Goal: Task Accomplishment & Management: Complete application form

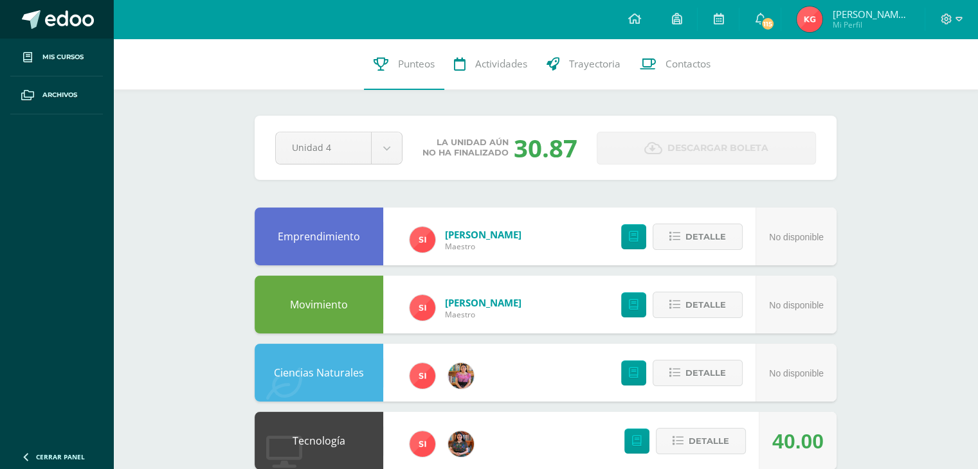
click at [55, 9] on link at bounding box center [56, 19] width 113 height 39
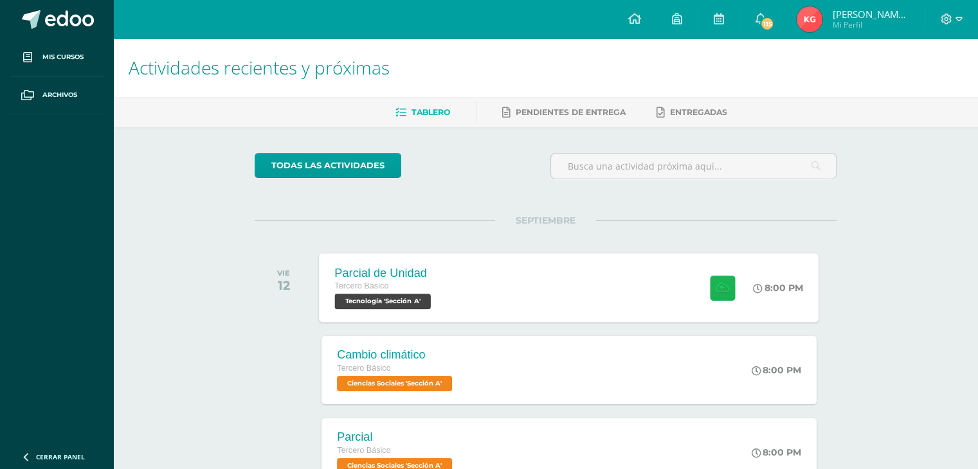
click at [716, 289] on icon at bounding box center [723, 287] width 14 height 11
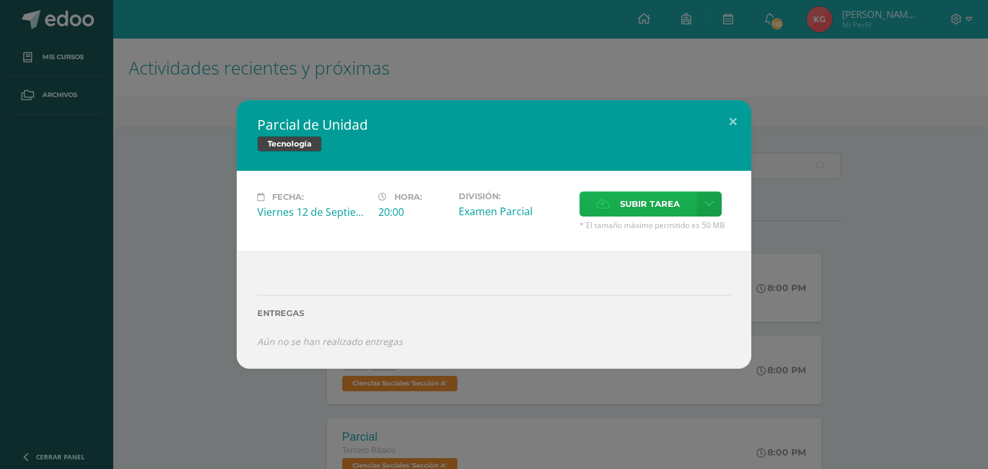
click at [608, 201] on icon at bounding box center [603, 204] width 14 height 8
click at [0, 0] on input "Subir tarea" at bounding box center [0, 0] width 0 height 0
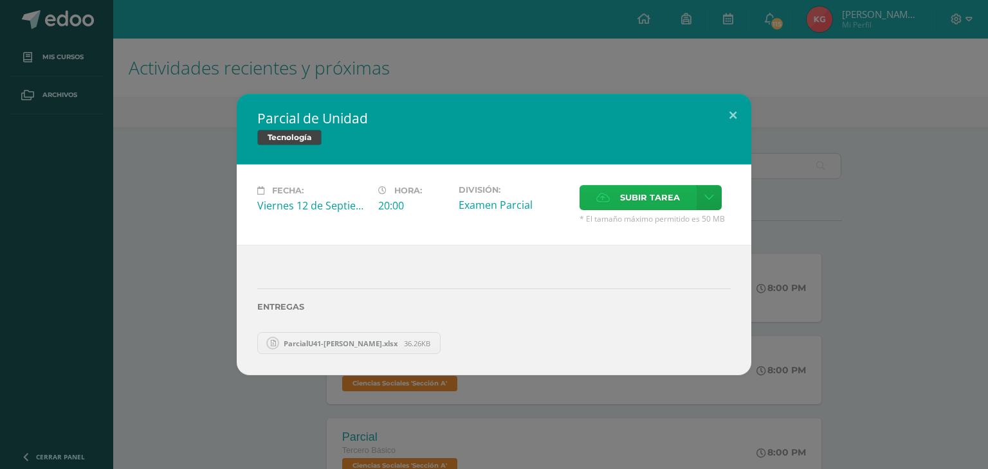
click at [617, 199] on label "Subir tarea" at bounding box center [637, 197] width 117 height 25
click at [0, 0] on input "Subir tarea" at bounding box center [0, 0] width 0 height 0
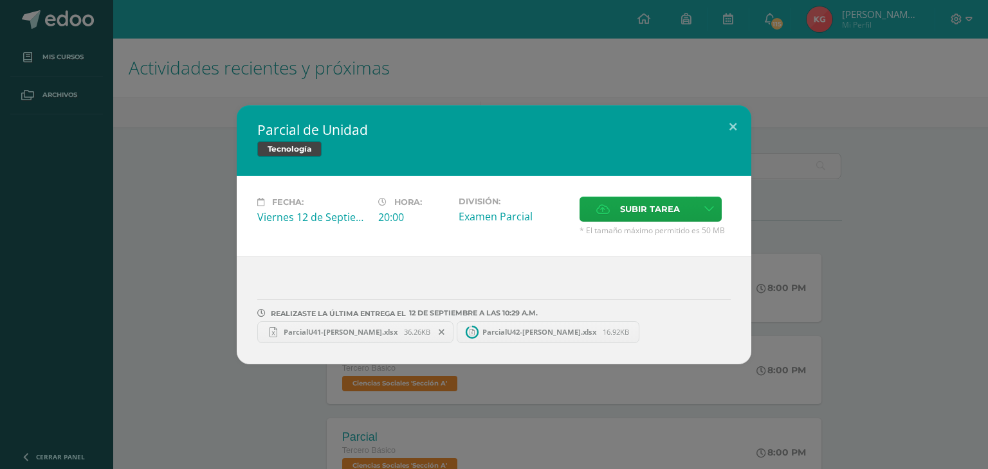
click at [360, 329] on span "ParcialU41-[PERSON_NAME].xlsx" at bounding box center [340, 332] width 127 height 10
click at [514, 336] on link "ParcialU42-[PERSON_NAME].xlsx 16.92KB" at bounding box center [554, 332] width 196 height 22
click at [730, 129] on button at bounding box center [732, 127] width 37 height 44
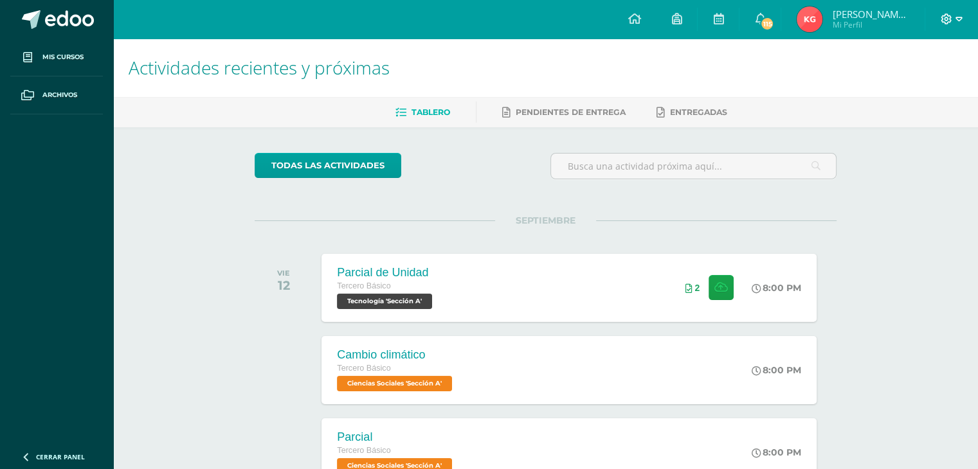
click at [961, 23] on icon at bounding box center [958, 20] width 7 height 12
click at [935, 94] on link "Cerrar sesión" at bounding box center [911, 87] width 102 height 19
click at [720, 293] on icon at bounding box center [723, 287] width 14 height 11
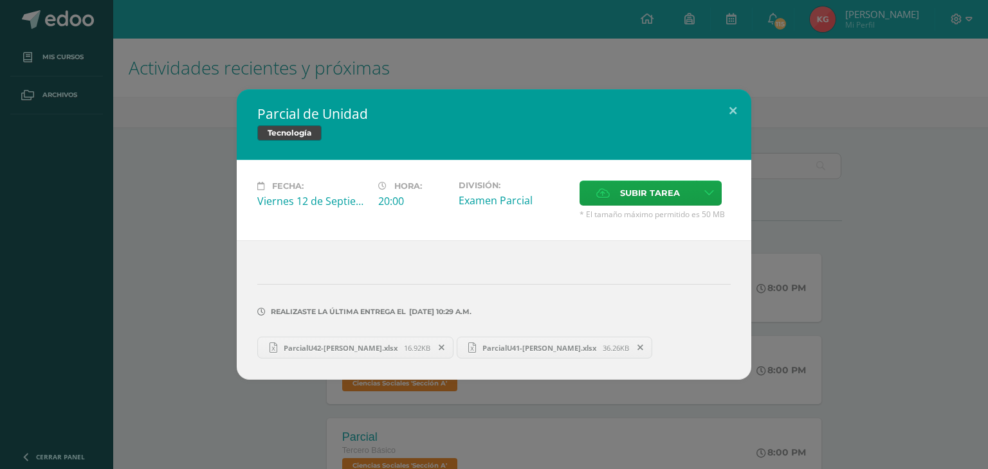
click at [386, 348] on span "ParcialU42-Kimberly Guit.xlsx" at bounding box center [340, 348] width 127 height 10
click at [438, 345] on icon at bounding box center [441, 347] width 6 height 9
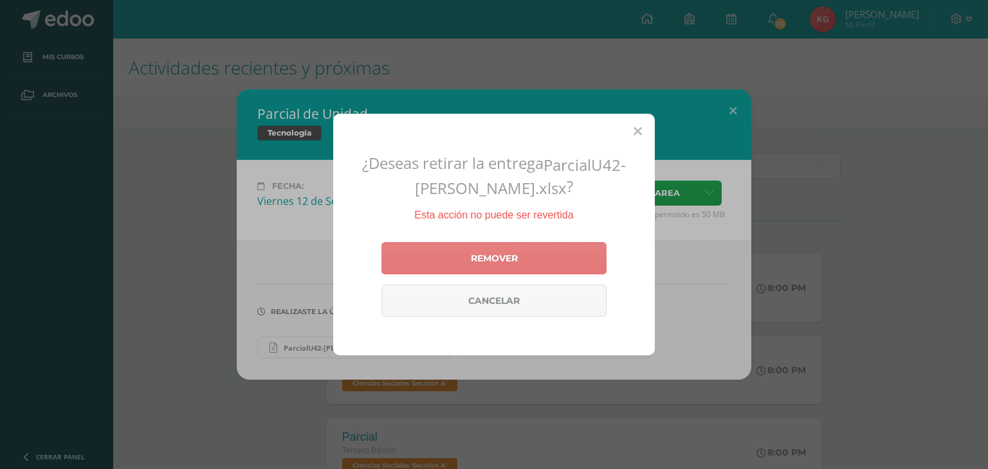
click at [482, 255] on link "Remover" at bounding box center [493, 258] width 225 height 32
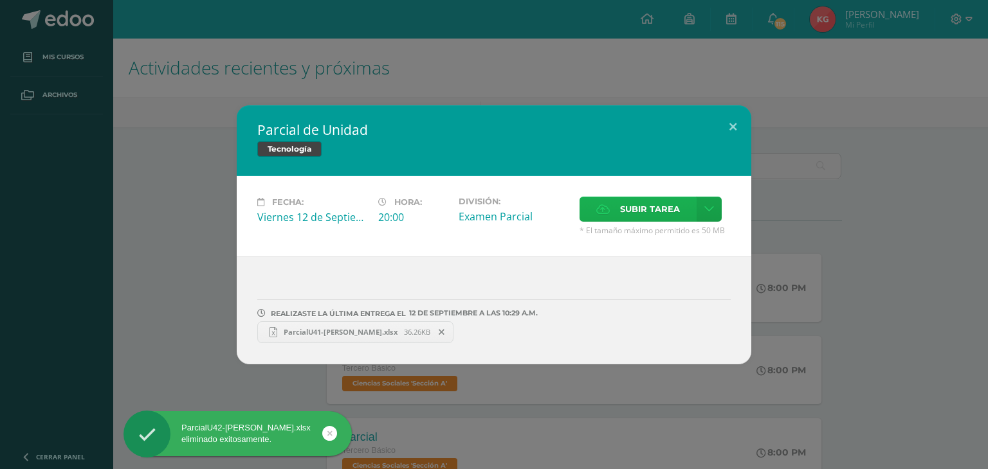
click at [653, 210] on span "Subir tarea" at bounding box center [650, 209] width 60 height 24
click at [0, 0] on input "Subir tarea" at bounding box center [0, 0] width 0 height 0
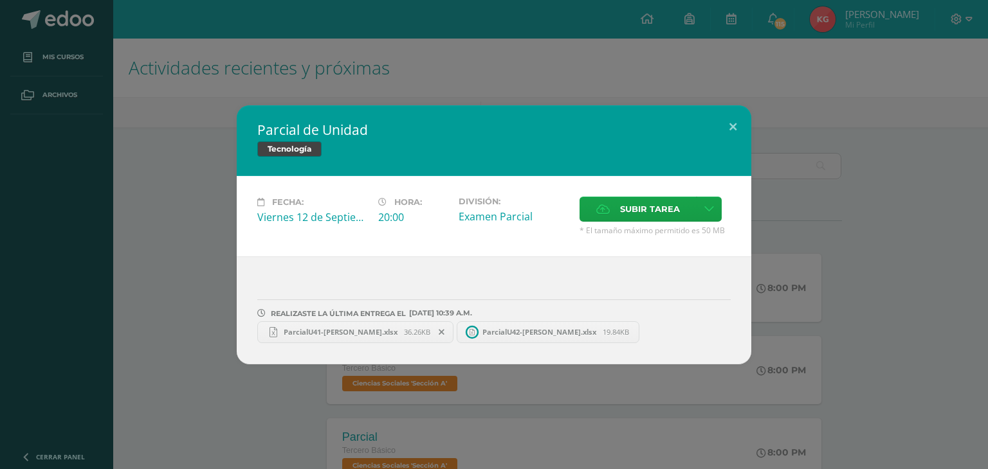
drag, startPoint x: 373, startPoint y: 228, endPoint x: 696, endPoint y: 335, distance: 339.9
click at [696, 335] on div "Parcial de Unidad Tecnología Fecha: Viernes 12 de Septiembre Hora: 20:00 Divisi…" at bounding box center [494, 234] width 514 height 259
click at [696, 335] on div "ParcialU41-Kimberly Guit.xlsx 36.26KB ParcialU42-Kimberly_Guit.xlsx 19.84KB" at bounding box center [493, 330] width 473 height 25
click at [553, 334] on span "ParcialU42-Kimberly_Guit.xlsx" at bounding box center [539, 332] width 127 height 10
click at [733, 123] on button at bounding box center [732, 127] width 37 height 44
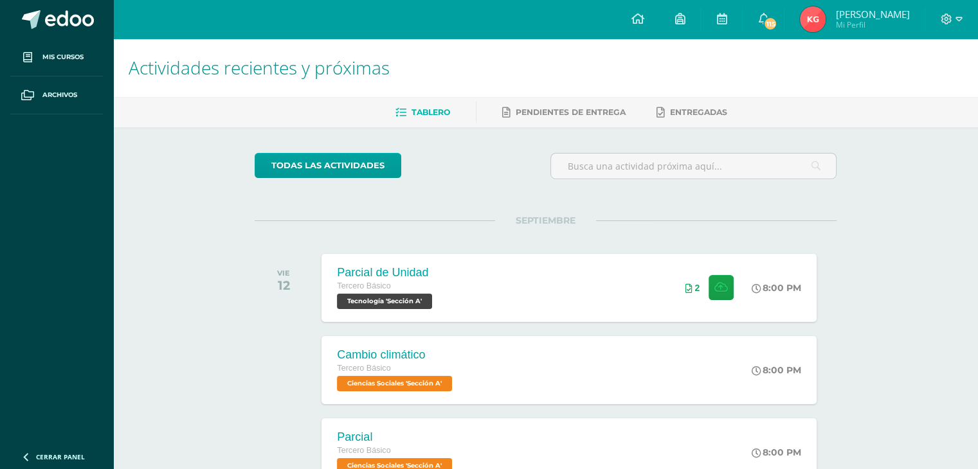
click at [944, 34] on div at bounding box center [951, 19] width 53 height 39
click at [955, 14] on icon at bounding box center [958, 20] width 7 height 12
click at [914, 86] on span "Cerrar sesión" at bounding box center [918, 87] width 58 height 12
